Goal: Entertainment & Leisure: Consume media (video, audio)

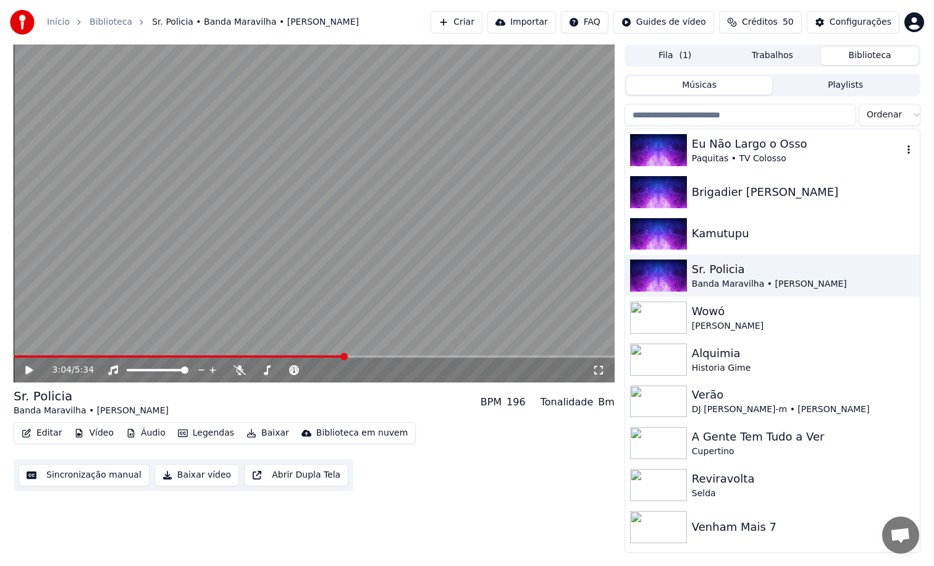
click at [658, 147] on img at bounding box center [658, 150] width 57 height 32
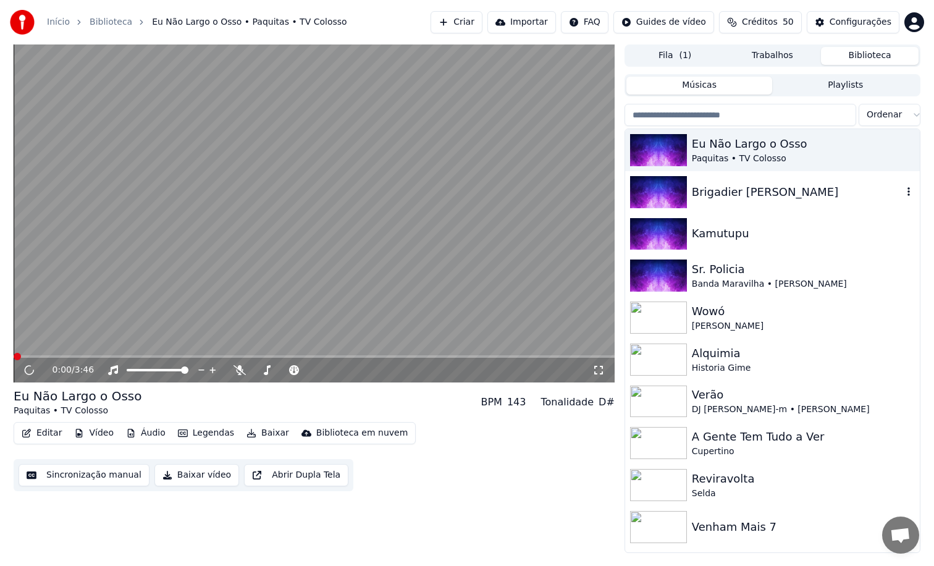
click at [645, 195] on img at bounding box center [658, 192] width 57 height 32
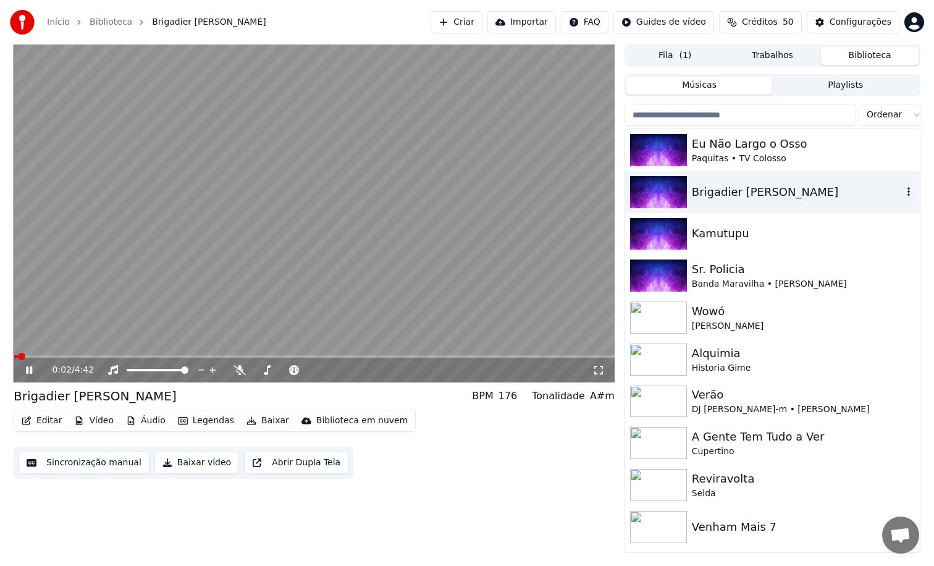
click at [672, 186] on img at bounding box center [658, 192] width 57 height 32
click at [755, 195] on div "Brigadier [PERSON_NAME]" at bounding box center [797, 192] width 211 height 17
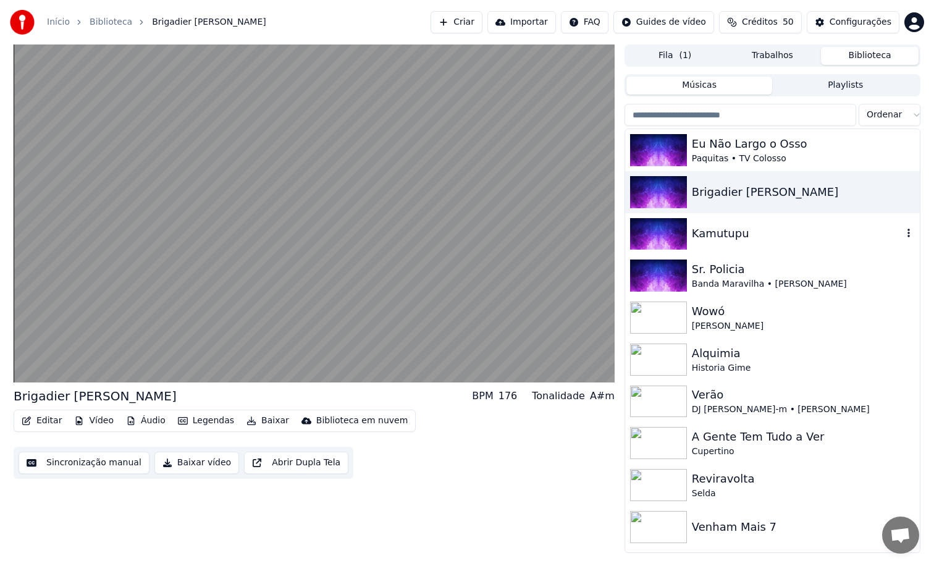
click at [733, 234] on div "Kamutupu" at bounding box center [797, 233] width 211 height 17
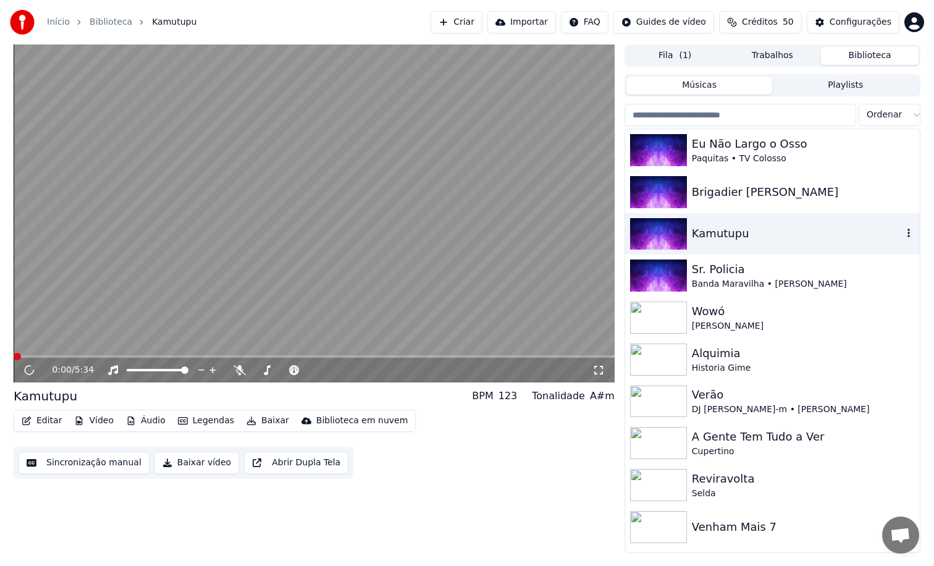
click at [733, 234] on div "Kamutupu" at bounding box center [797, 233] width 211 height 17
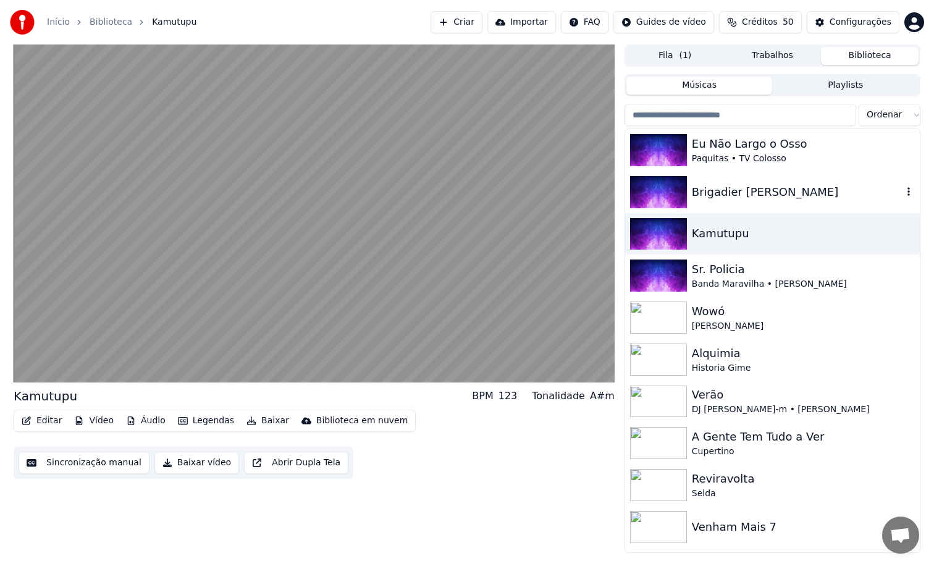
click at [733, 201] on div "Brigadier [PERSON_NAME]" at bounding box center [772, 192] width 295 height 42
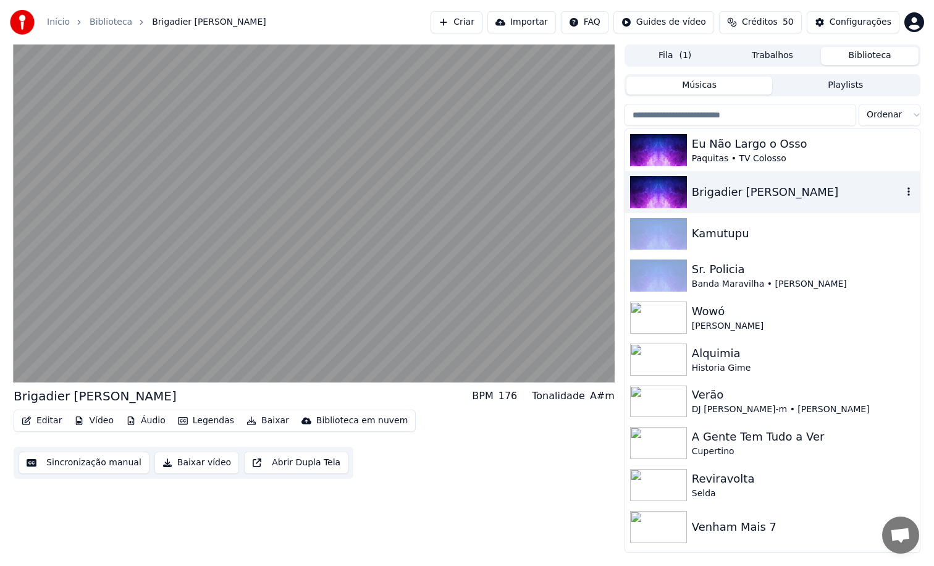
click at [733, 201] on div "Brigadier [PERSON_NAME]" at bounding box center [772, 192] width 295 height 42
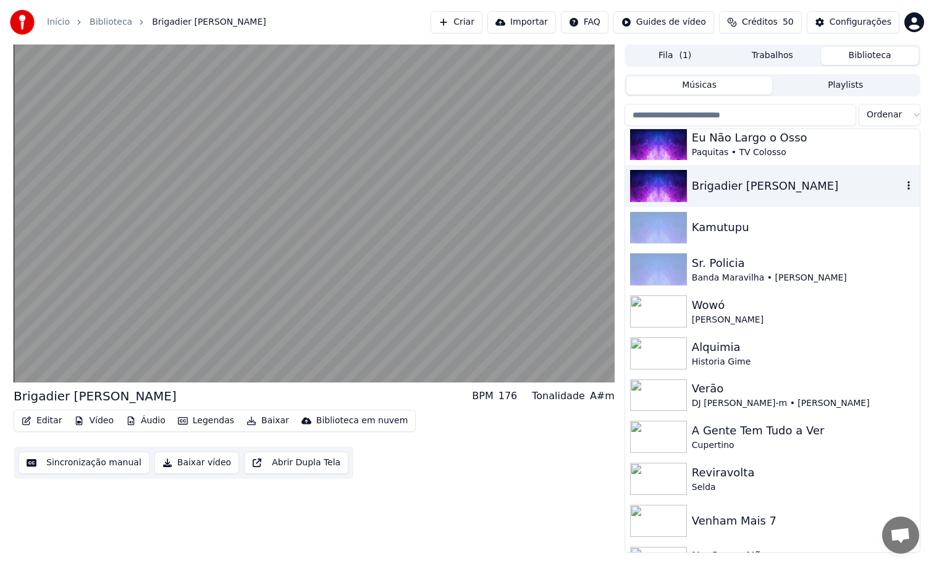
scroll to position [13, 0]
